Goal: Transaction & Acquisition: Purchase product/service

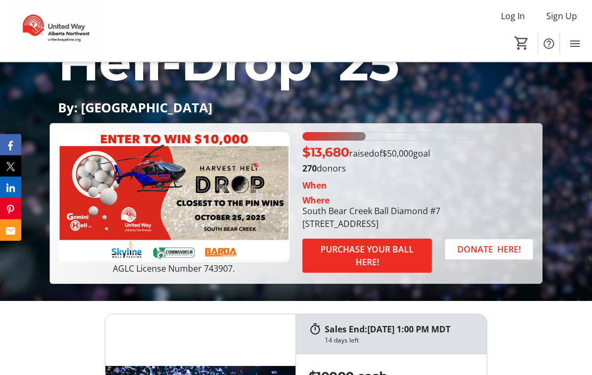
scroll to position [120, 0]
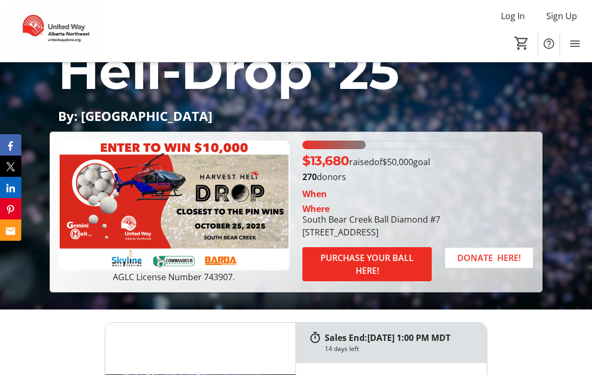
click at [389, 269] on span "PURCHASE YOUR BALL HERE!" at bounding box center [367, 264] width 104 height 26
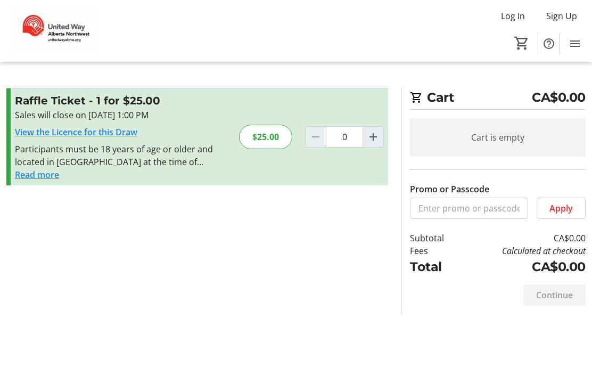
click at [378, 135] on mat-icon "Increment by one" at bounding box center [373, 136] width 13 height 13
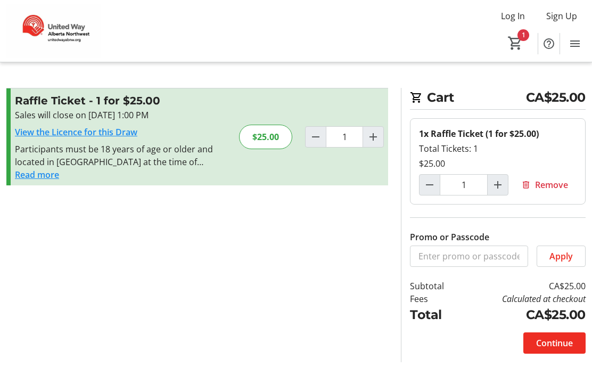
click at [374, 134] on mat-icon "Increment by one" at bounding box center [373, 136] width 13 height 13
type input "2"
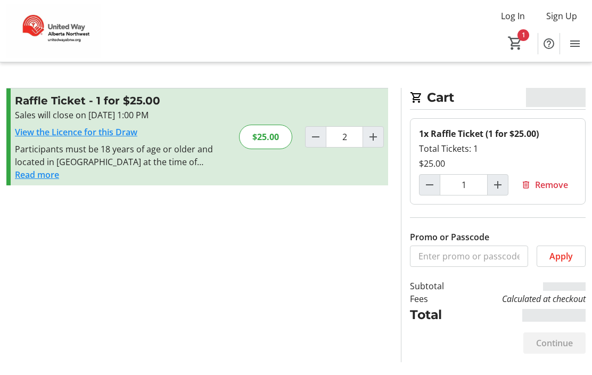
type input "2"
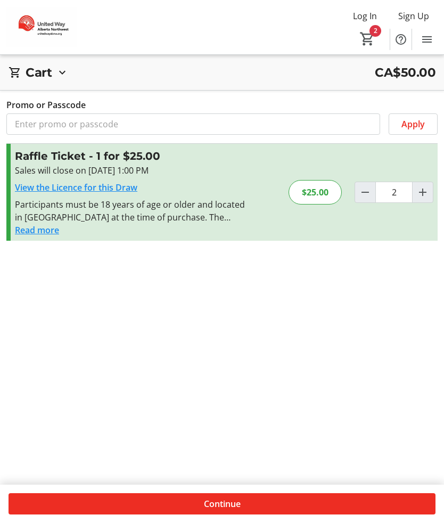
click at [184, 374] on span at bounding box center [222, 504] width 427 height 26
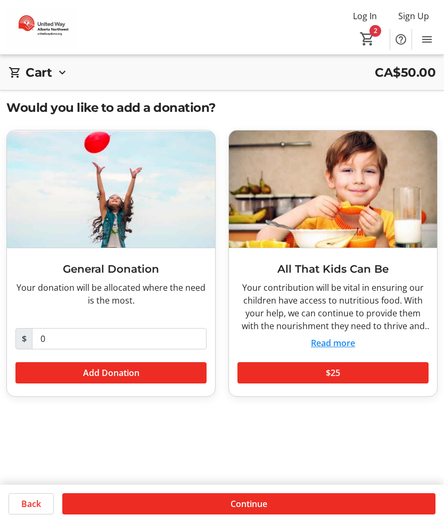
click at [195, 374] on span at bounding box center [248, 504] width 373 height 26
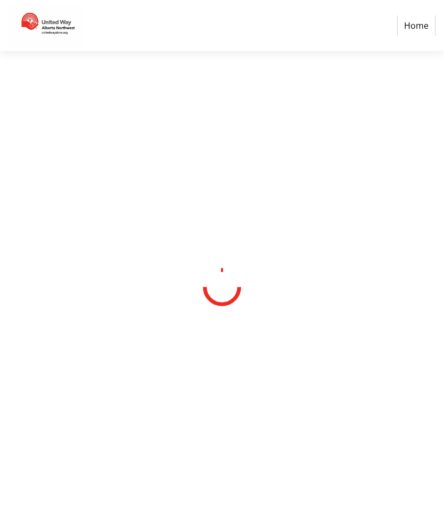
select select "CA"
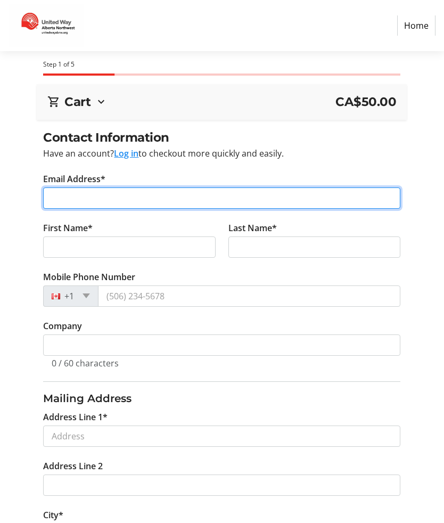
click at [90, 194] on input "Email Address*" at bounding box center [221, 197] width 357 height 21
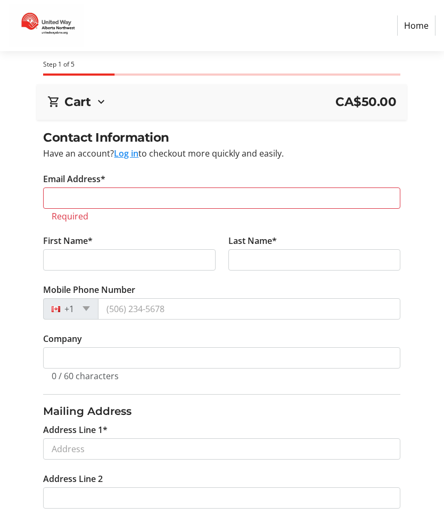
type input "[PERSON_NAME]"
select select "AB"
type input "Grovedale"
type input "T0H 1X0"
type input "[PHONE_NUMBER]"
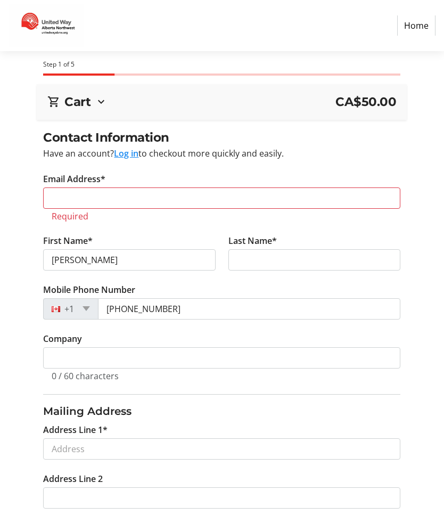
type input "Kazakawich"
type input "Po Box 418"
type input "[EMAIL_ADDRESS][DOMAIN_NAME]"
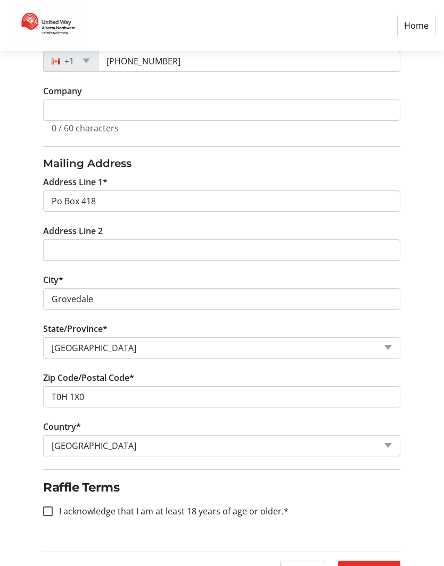
scroll to position [259, 0]
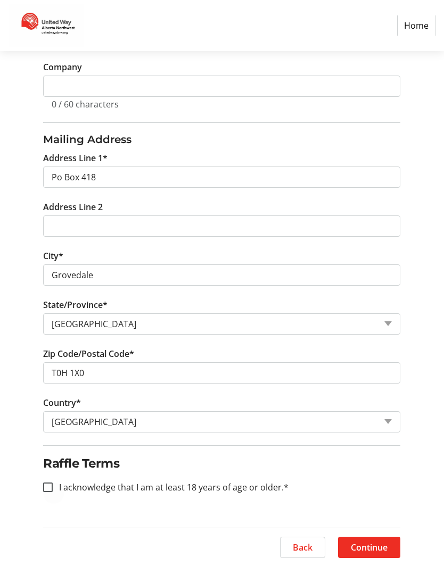
click at [45, 374] on div at bounding box center [48, 488] width 26 height 26
checkbox input "true"
click at [360, 374] on span "Continue" at bounding box center [369, 547] width 37 height 13
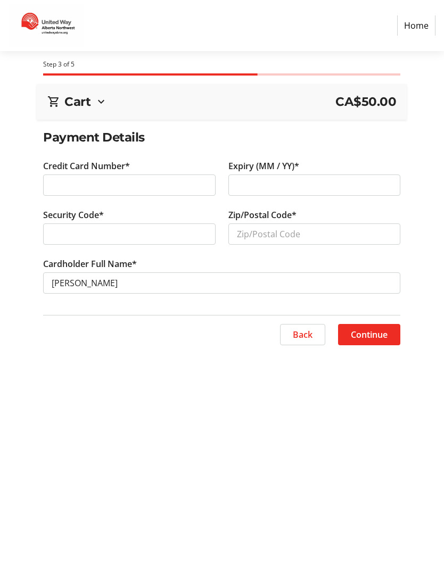
click at [157, 195] on div at bounding box center [129, 185] width 172 height 21
click at [249, 233] on input "Zip/Postal Code*" at bounding box center [314, 234] width 172 height 21
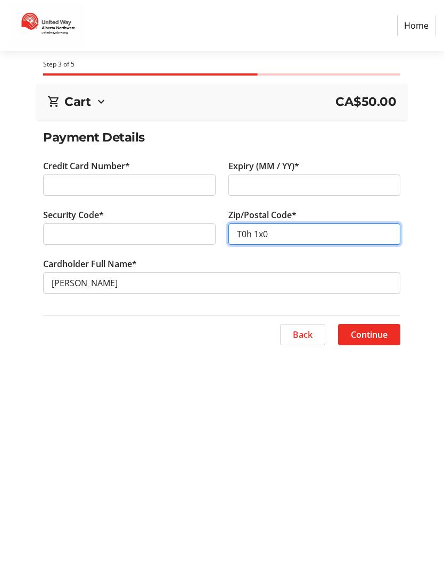
type input "T0h 1x0"
click at [377, 340] on span "Continue" at bounding box center [369, 334] width 37 height 13
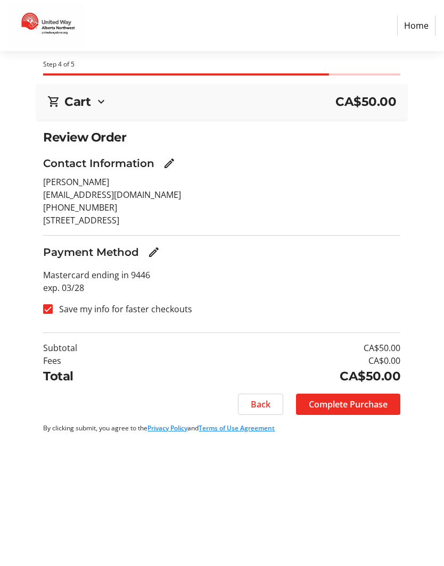
click at [362, 374] on span "Complete Purchase" at bounding box center [348, 404] width 79 height 13
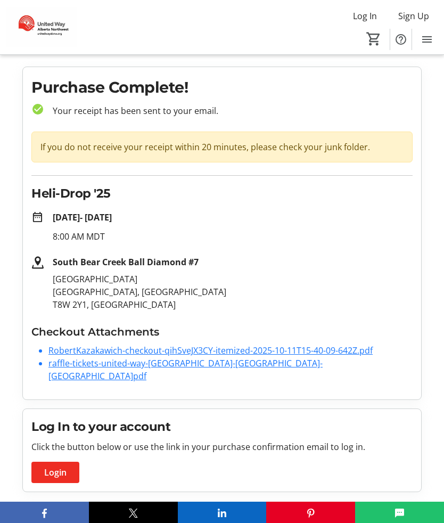
click at [118, 344] on link "RobertKazakawich-checkout-qihSveJX3CY-itemized-2025-10-11T15-40-09-642Z.pdf" at bounding box center [210, 350] width 324 height 12
